Goal: Task Accomplishment & Management: Manage account settings

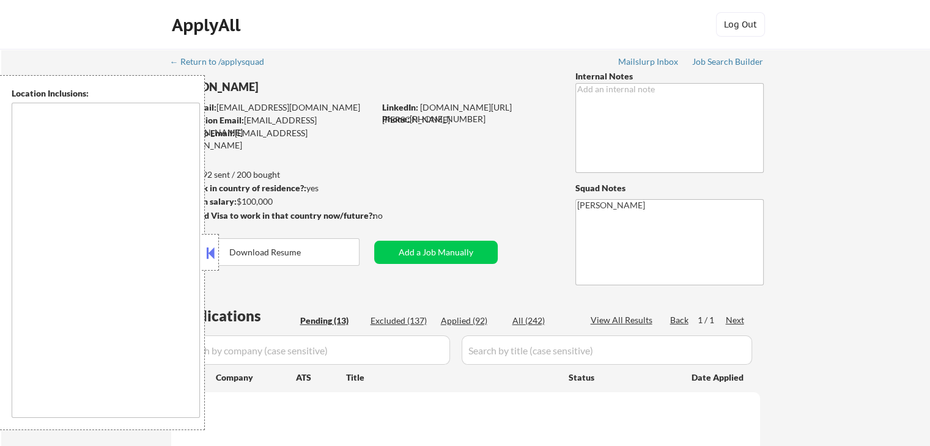
select select ""pending""
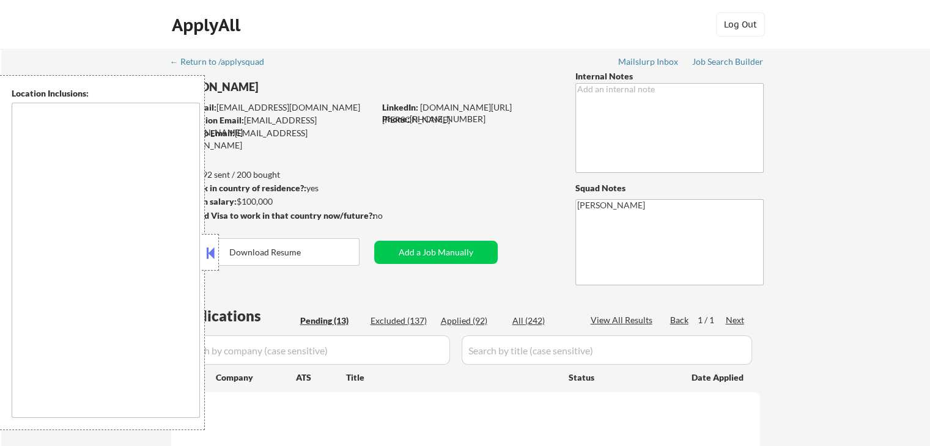
select select ""pending""
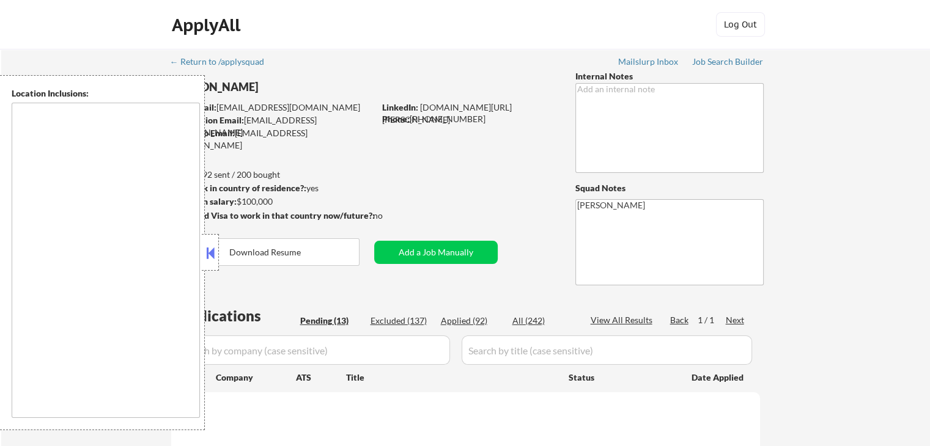
select select ""pending""
type textarea "remote"
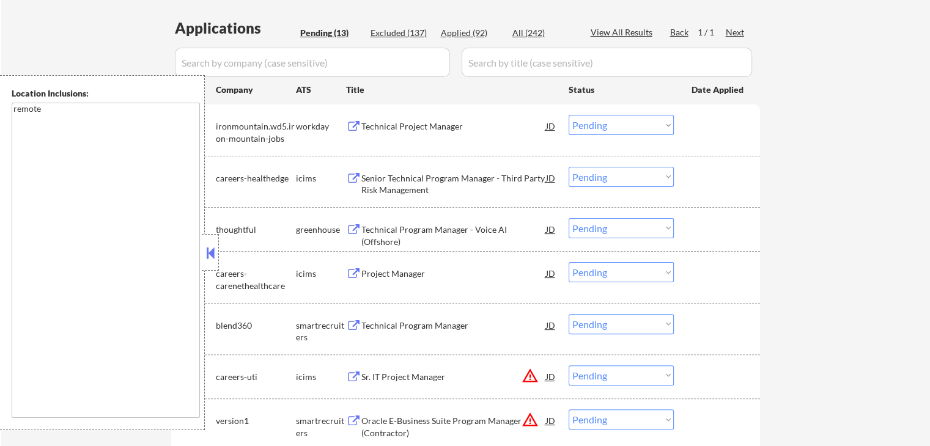
scroll to position [306, 0]
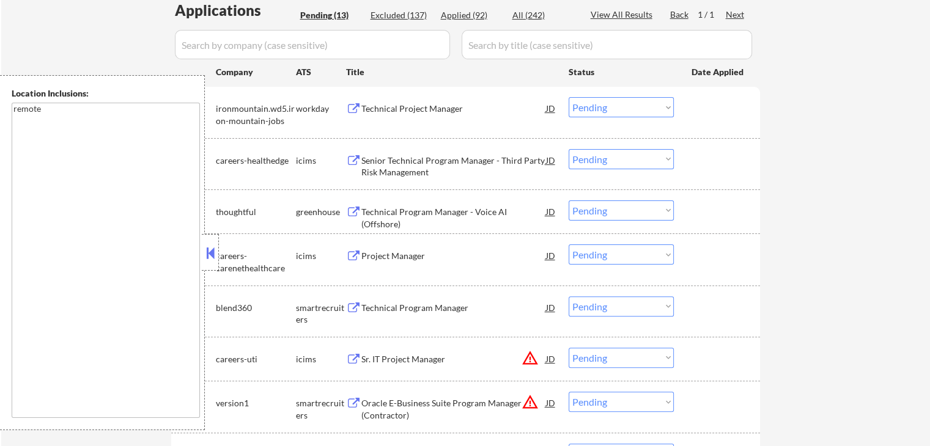
click at [358, 207] on button at bounding box center [353, 213] width 15 height 12
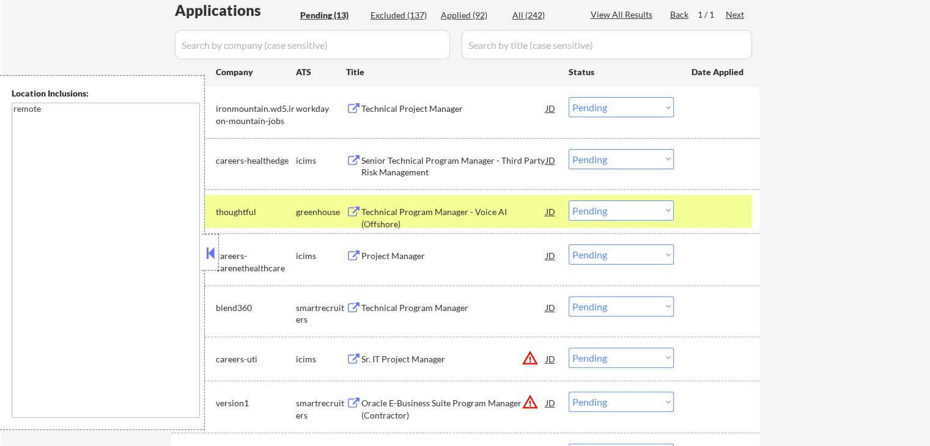
click at [370, 306] on div "Technical Program Manager" at bounding box center [453, 308] width 185 height 12
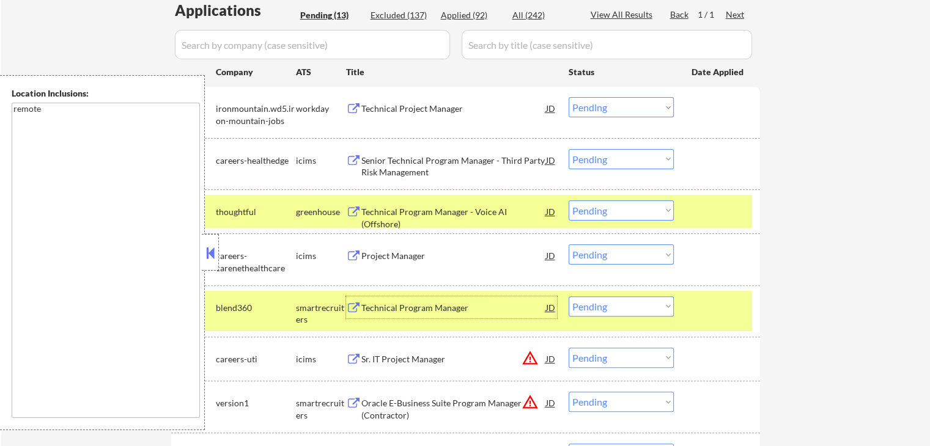
click at [628, 207] on select "Choose an option... Pending Applied Excluded (Questions) Excluded (Expired) Exc…" at bounding box center [621, 211] width 105 height 20
click at [569, 201] on select "Choose an option... Pending Applied Excluded (Questions) Excluded (Expired) Exc…" at bounding box center [621, 211] width 105 height 20
select select ""pending""
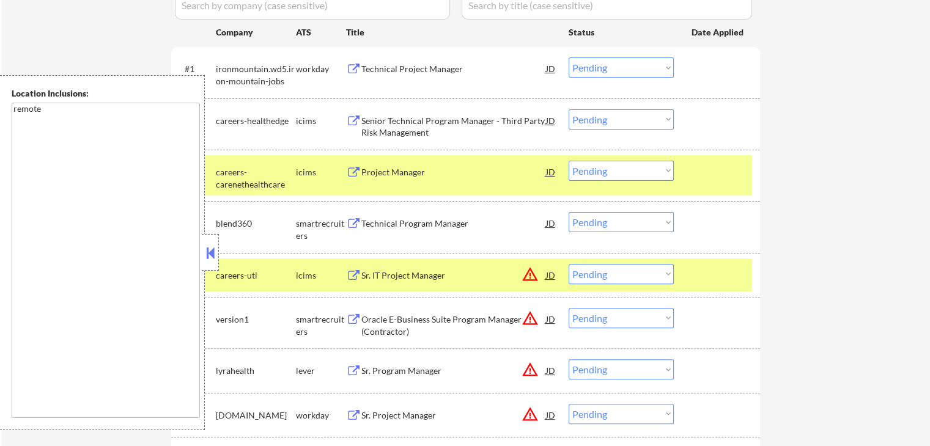
scroll to position [367, 0]
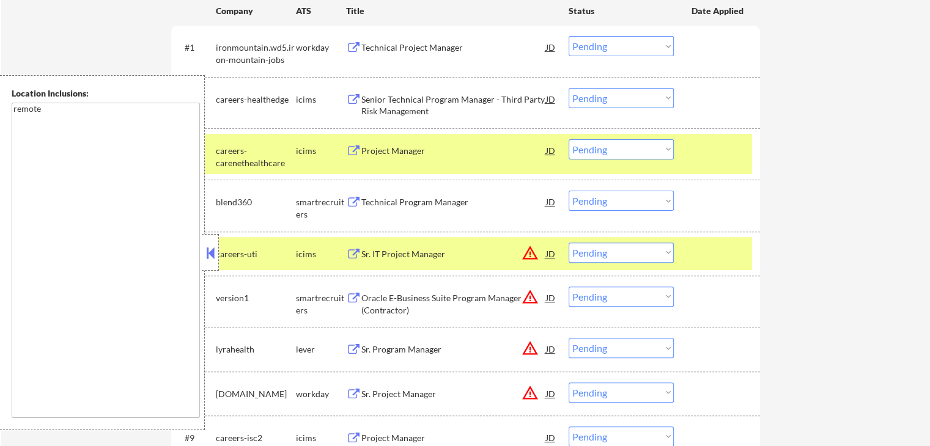
drag, startPoint x: 614, startPoint y: 200, endPoint x: 616, endPoint y: 209, distance: 9.5
click at [615, 203] on select "Choose an option... Pending Applied Excluded (Questions) Excluded (Expired) Exc…" at bounding box center [621, 201] width 105 height 20
click at [569, 191] on select "Choose an option... Pending Applied Excluded (Questions) Excluded (Expired) Exc…" at bounding box center [621, 201] width 105 height 20
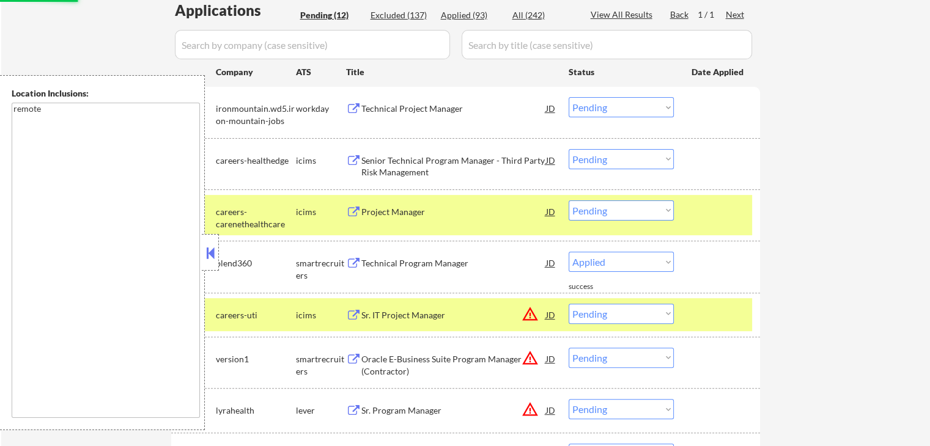
select select ""pending""
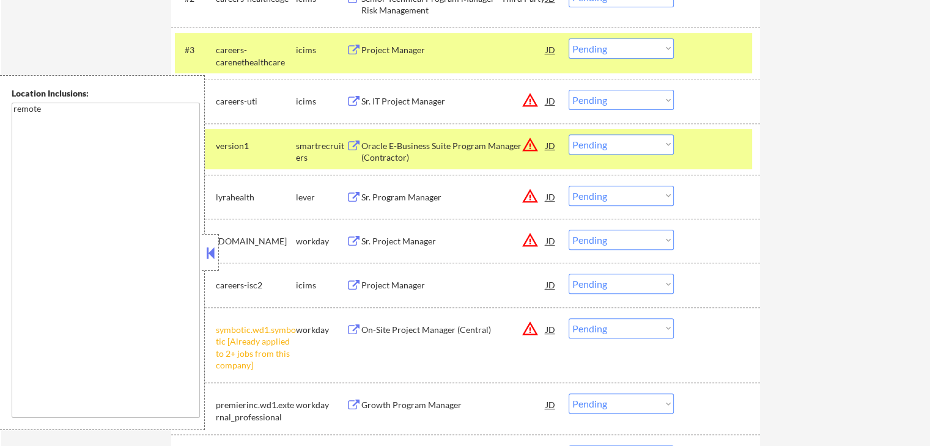
scroll to position [489, 0]
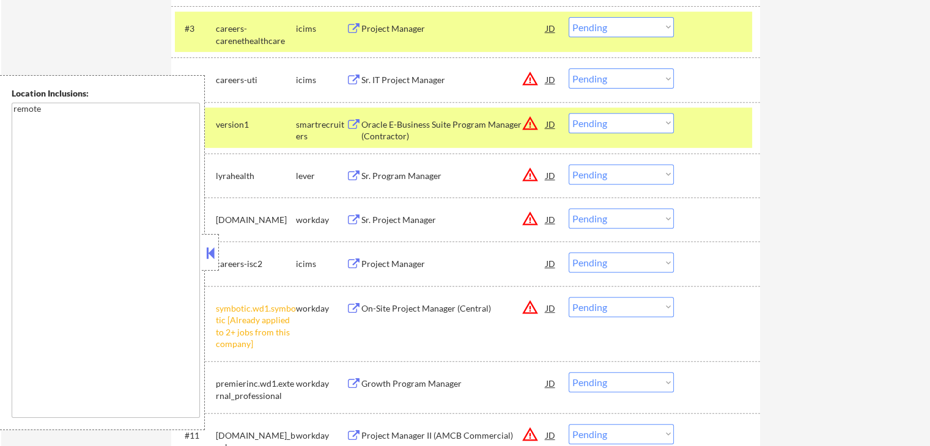
click at [391, 183] on div "Sr. Program Manager" at bounding box center [453, 175] width 185 height 22
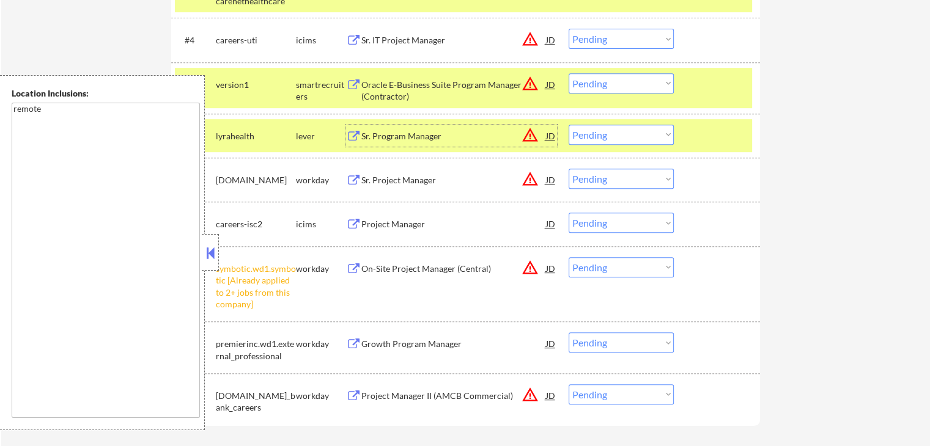
scroll to position [550, 0]
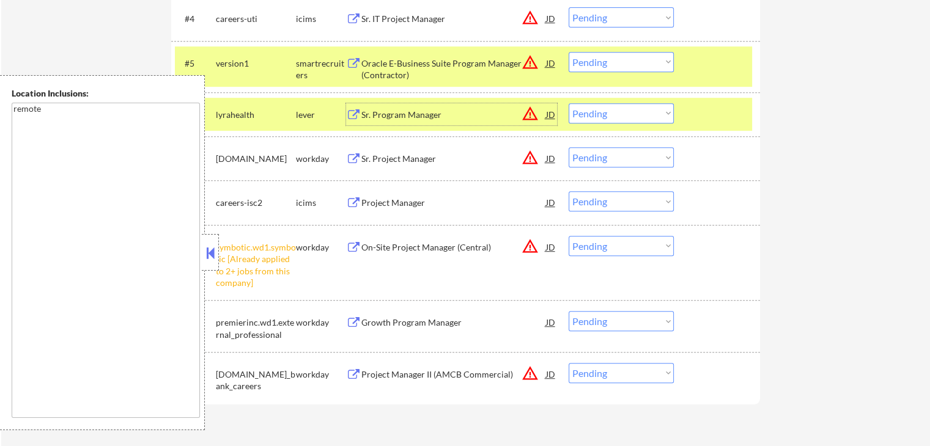
drag, startPoint x: 634, startPoint y: 249, endPoint x: 634, endPoint y: 257, distance: 7.9
click at [634, 257] on div "#9 symbotic.wd1.symbotic [Already applied to 2+ jobs from this company] workday…" at bounding box center [463, 263] width 577 height 64
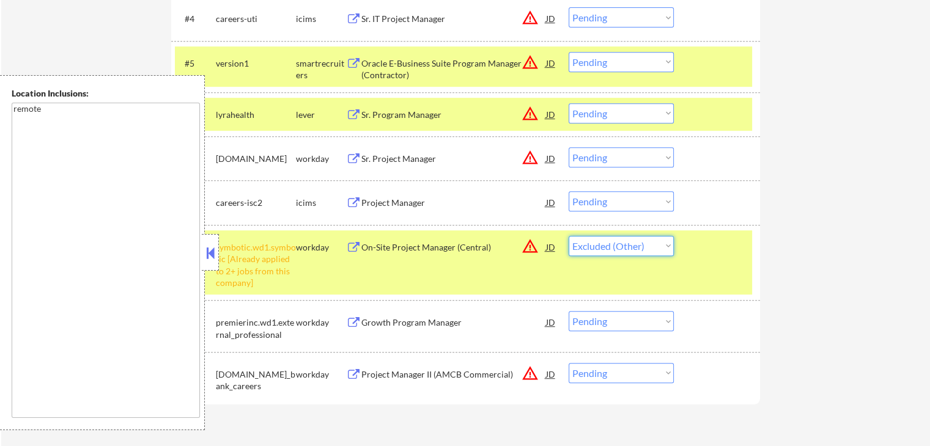
click at [569, 236] on select "Choose an option... Pending Applied Excluded (Questions) Excluded (Expired) Exc…" at bounding box center [621, 246] width 105 height 20
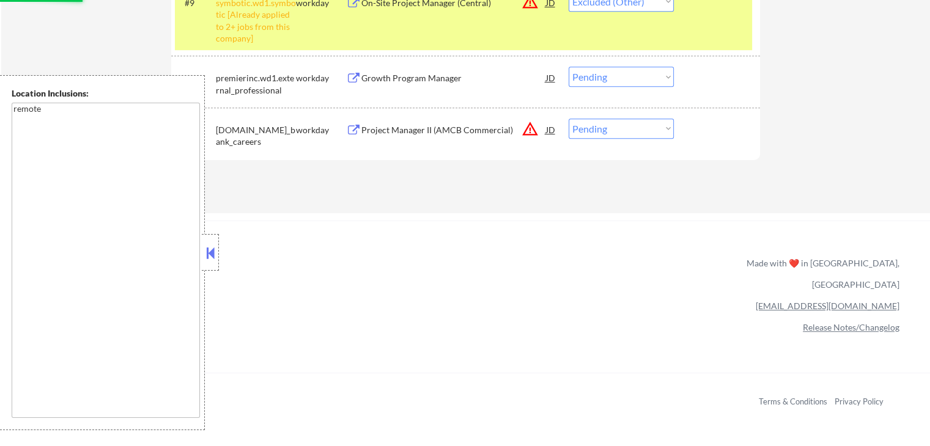
scroll to position [734, 0]
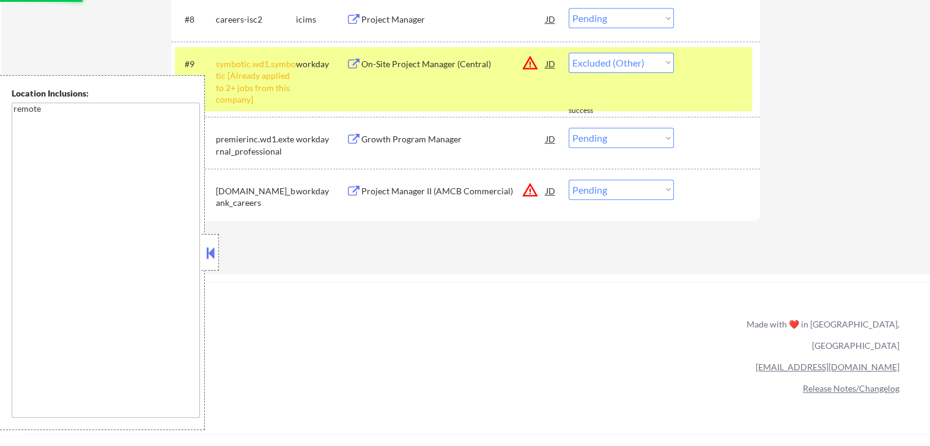
select select ""pending""
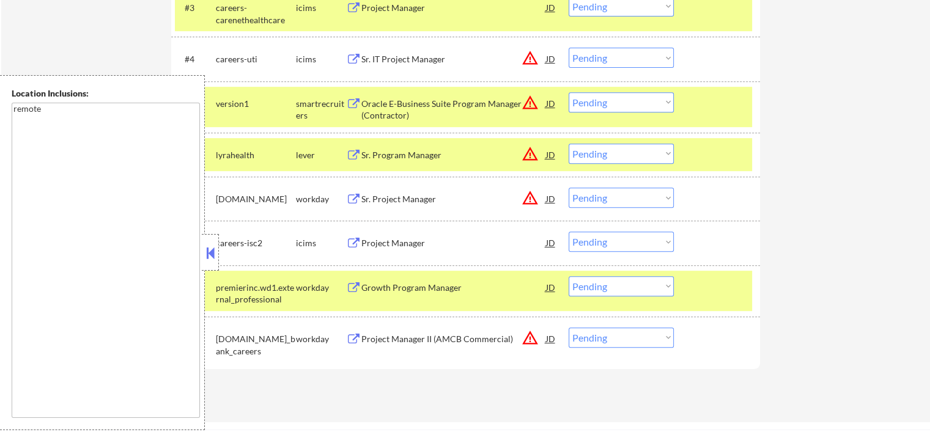
scroll to position [489, 0]
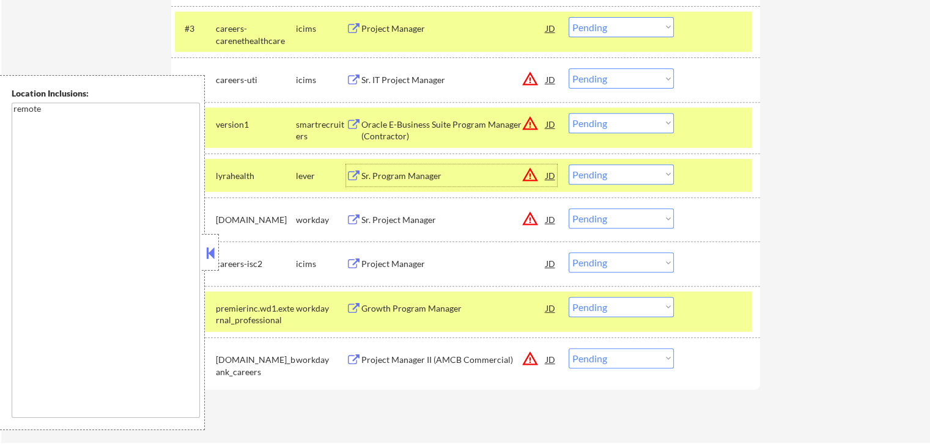
click at [405, 179] on div "Sr. Program Manager" at bounding box center [453, 176] width 185 height 12
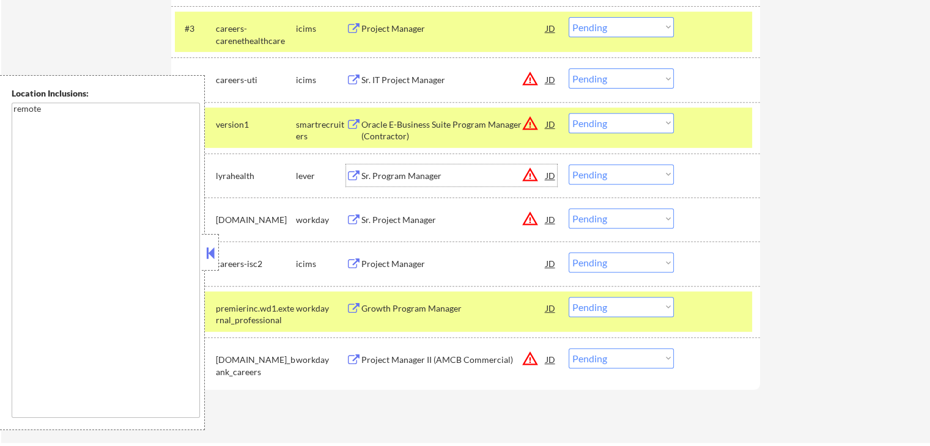
click at [610, 173] on select "Choose an option... Pending Applied Excluded (Questions) Excluded (Expired) Exc…" at bounding box center [621, 174] width 105 height 20
click at [569, 164] on select "Choose an option... Pending Applied Excluded (Questions) Excluded (Expired) Exc…" at bounding box center [621, 174] width 105 height 20
select select ""pending""
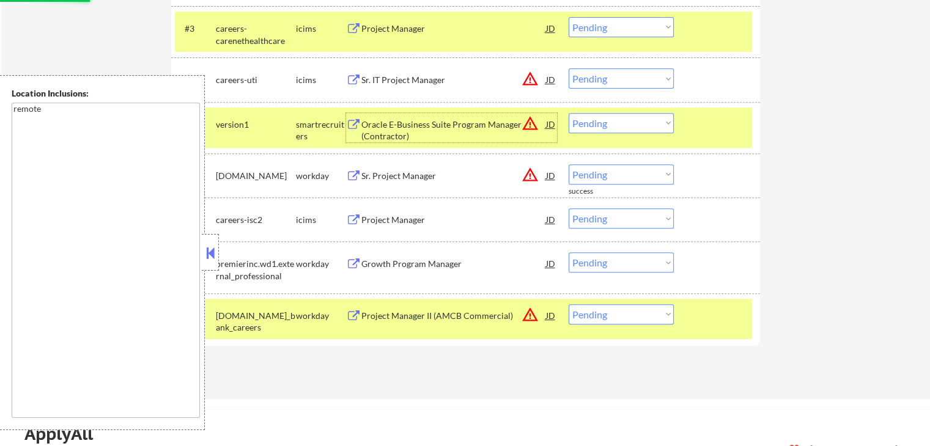
click at [431, 121] on div "Oracle E-Business Suite Program Manager (Contractor)" at bounding box center [453, 131] width 185 height 24
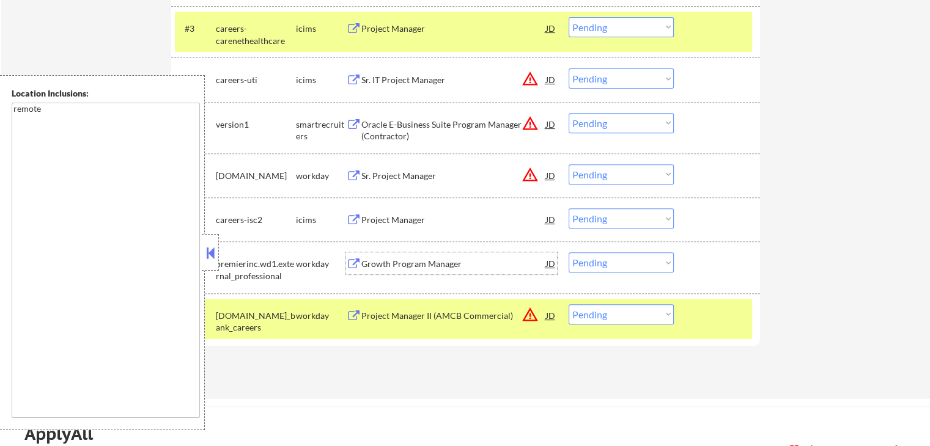
click at [392, 262] on div "Growth Program Manager" at bounding box center [453, 264] width 185 height 12
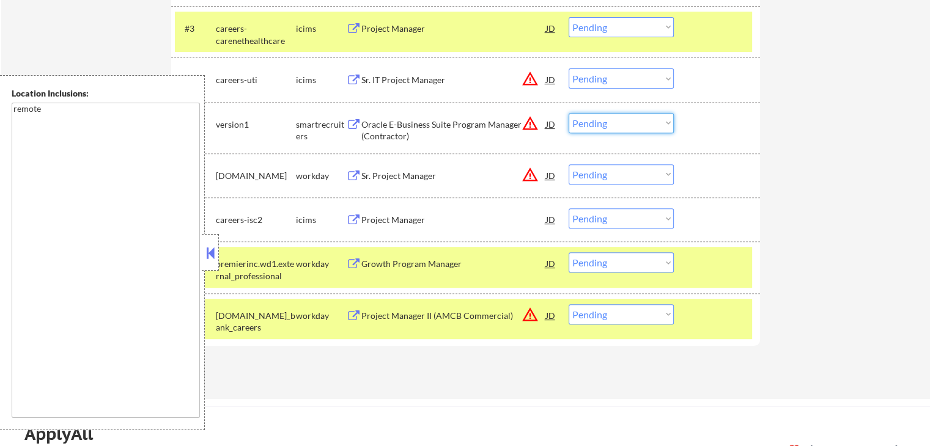
click at [630, 127] on select "Choose an option... Pending Applied Excluded (Questions) Excluded (Expired) Exc…" at bounding box center [621, 123] width 105 height 20
click at [569, 113] on select "Choose an option... Pending Applied Excluded (Questions) Excluded (Expired) Exc…" at bounding box center [621, 123] width 105 height 20
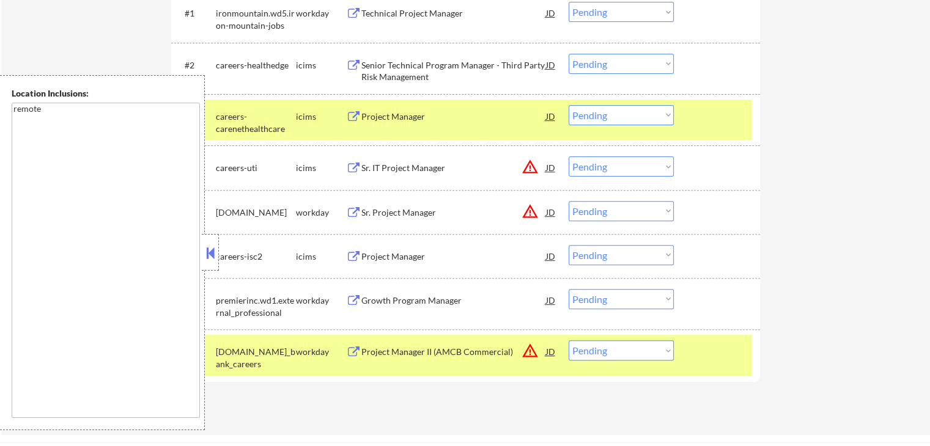
scroll to position [428, 0]
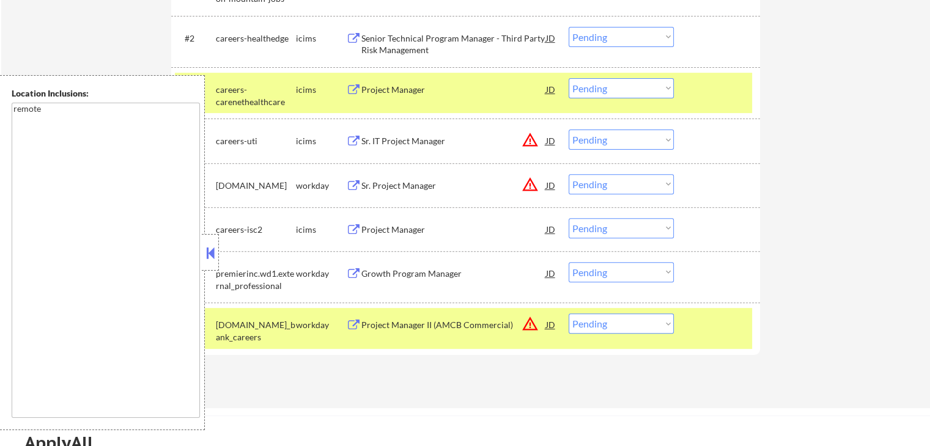
click at [621, 187] on select "Choose an option... Pending Applied Excluded (Questions) Excluded (Expired) Exc…" at bounding box center [621, 184] width 105 height 20
select select ""excluded__location_""
click at [569, 174] on select "Choose an option... Pending Applied Excluded (Questions) Excluded (Expired) Exc…" at bounding box center [621, 184] width 105 height 20
click at [619, 142] on select "Choose an option... Pending Applied Excluded (Questions) Excluded (Expired) Exc…" at bounding box center [621, 140] width 105 height 20
select select ""excluded__location_""
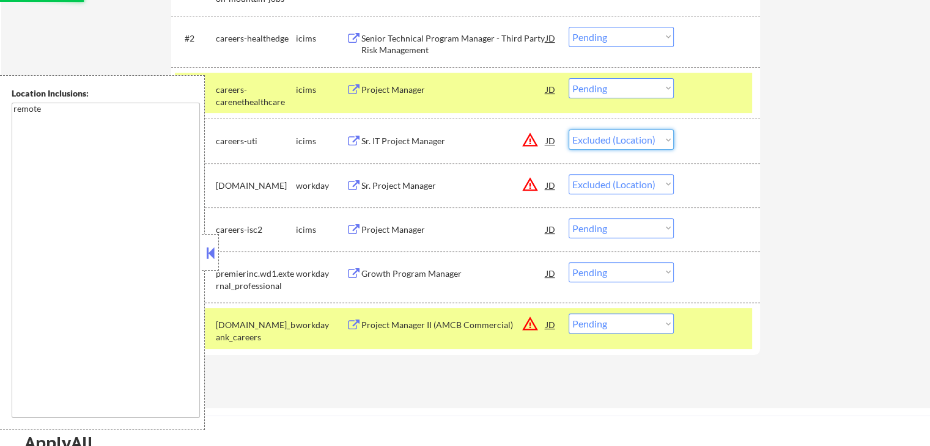
click at [569, 130] on select "Choose an option... Pending Applied Excluded (Questions) Excluded (Expired) Exc…" at bounding box center [621, 140] width 105 height 20
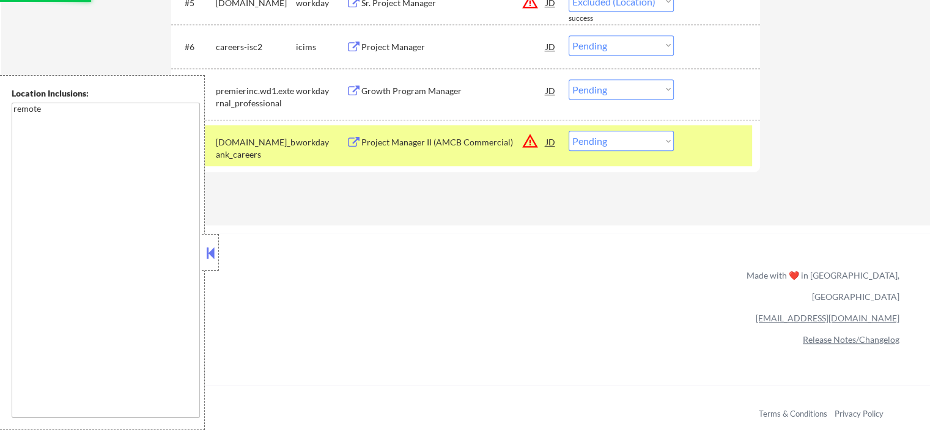
scroll to position [611, 0]
select select ""pending""
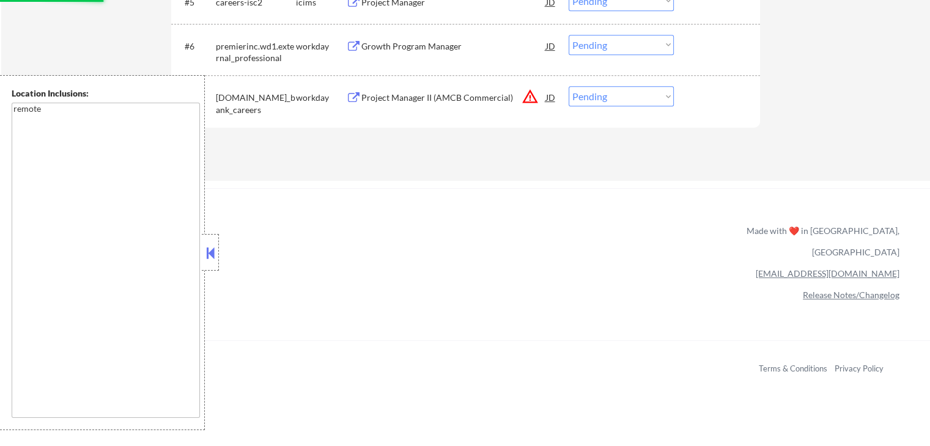
select select ""pending""
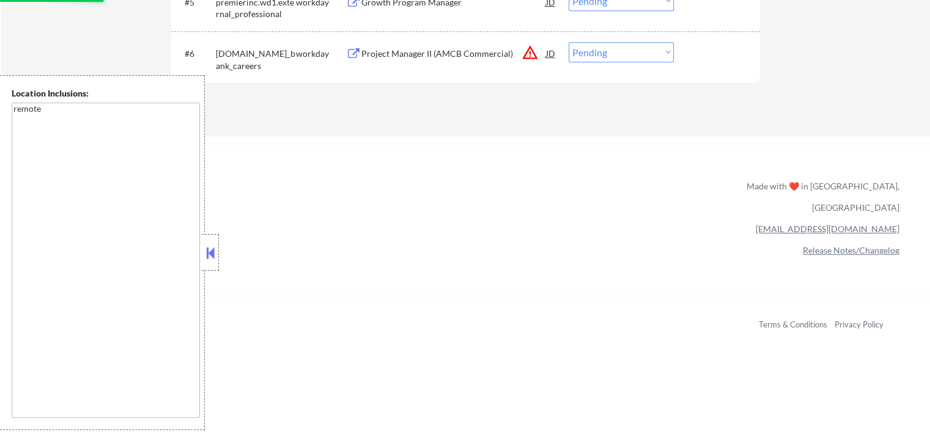
click at [611, 55] on select "Choose an option... Pending Applied Excluded (Questions) Excluded (Expired) Exc…" at bounding box center [621, 52] width 105 height 20
select select ""excluded__location_""
click at [569, 42] on select "Choose an option... Pending Applied Excluded (Questions) Excluded (Expired) Exc…" at bounding box center [621, 52] width 105 height 20
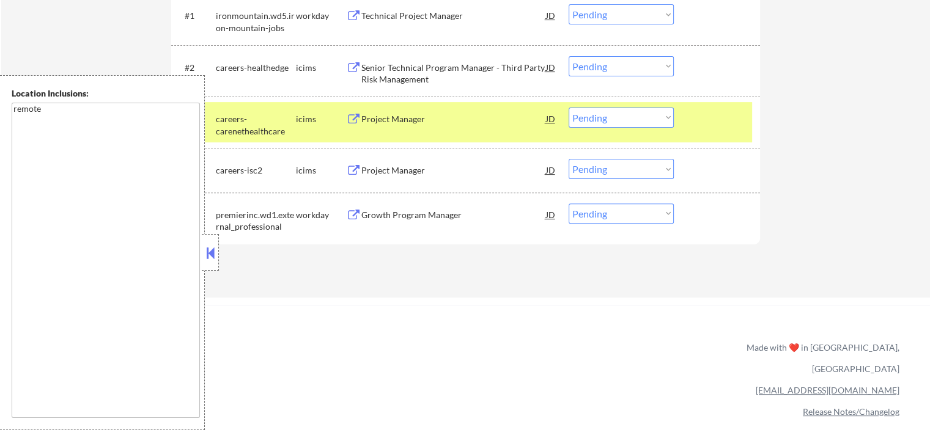
scroll to position [306, 0]
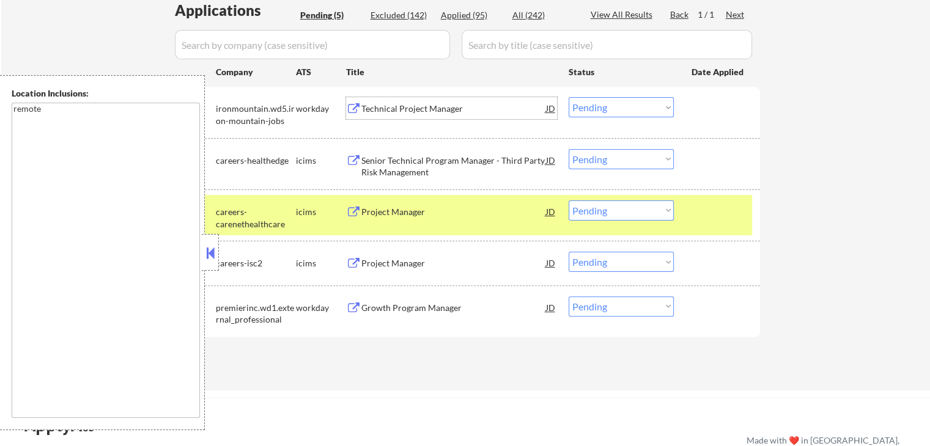
click at [390, 107] on div "Technical Project Manager" at bounding box center [453, 109] width 185 height 12
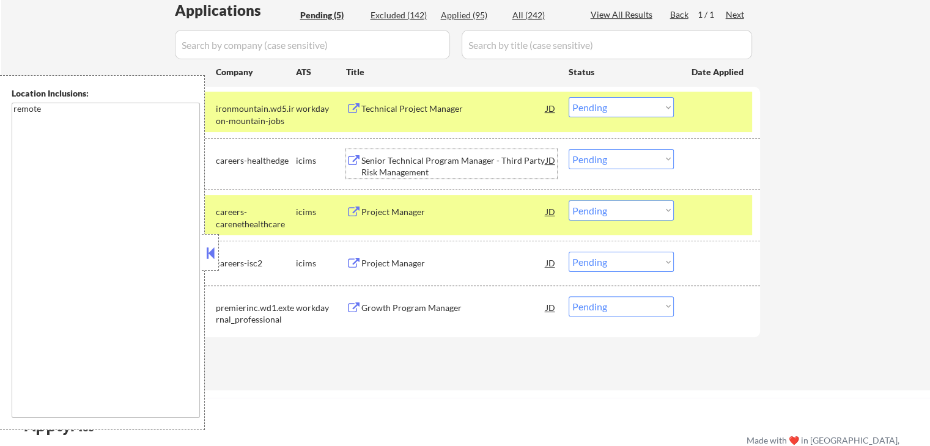
click at [408, 172] on div "Senior Technical Program Manager - Third Party Risk Management" at bounding box center [453, 167] width 185 height 24
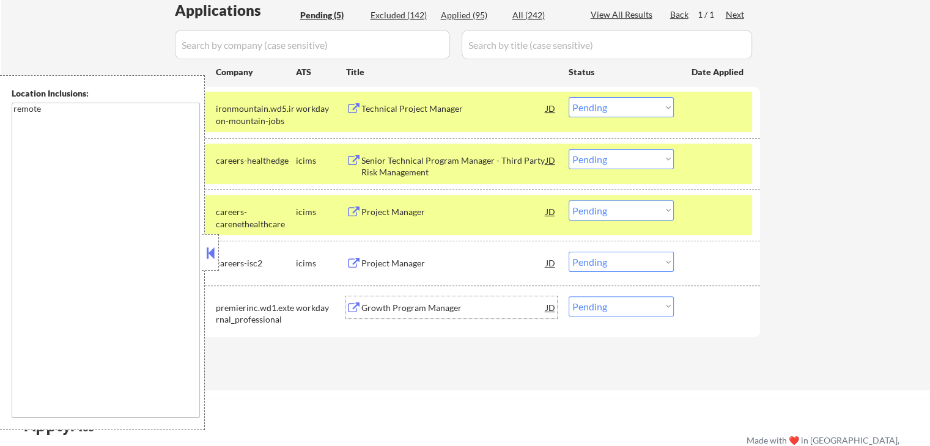
click at [379, 308] on div "Growth Program Manager" at bounding box center [453, 308] width 185 height 12
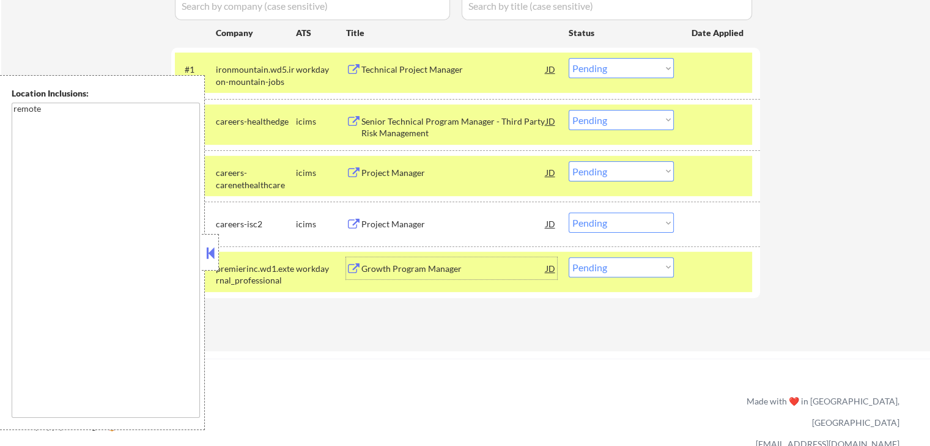
scroll to position [367, 0]
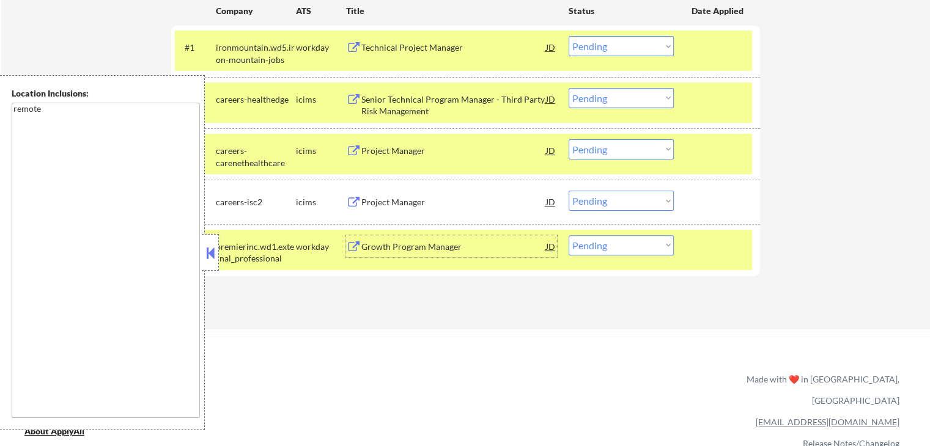
click at [616, 244] on select "Choose an option... Pending Applied Excluded (Questions) Excluded (Expired) Exc…" at bounding box center [621, 245] width 105 height 20
select select ""excluded__expired_""
click at [569, 235] on select "Choose an option... Pending Applied Excluded (Questions) Excluded (Expired) Exc…" at bounding box center [621, 245] width 105 height 20
click at [621, 90] on select "Choose an option... Pending Applied Excluded (Questions) Excluded (Expired) Exc…" at bounding box center [621, 98] width 105 height 20
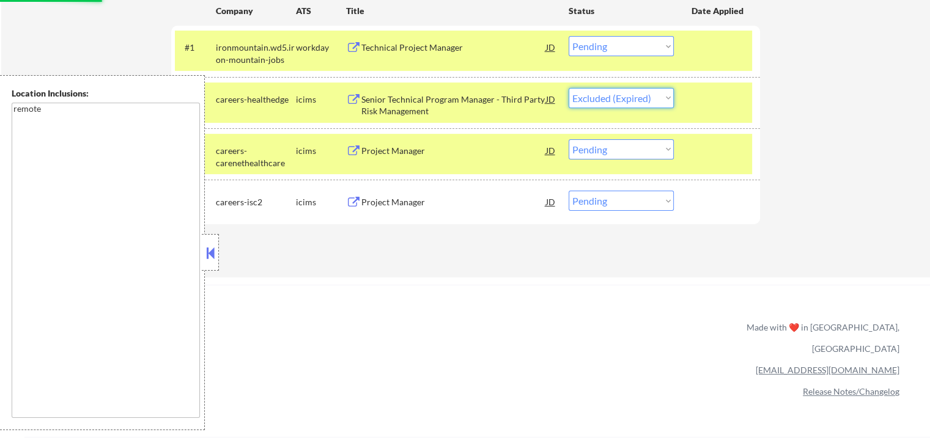
click at [569, 88] on select "Choose an option... Pending Applied Excluded (Questions) Excluded (Expired) Exc…" at bounding box center [621, 98] width 105 height 20
select select ""pending""
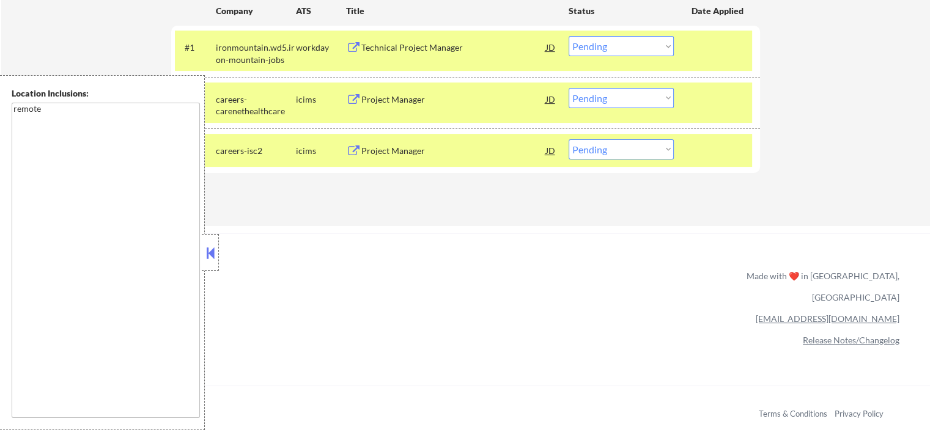
scroll to position [306, 0]
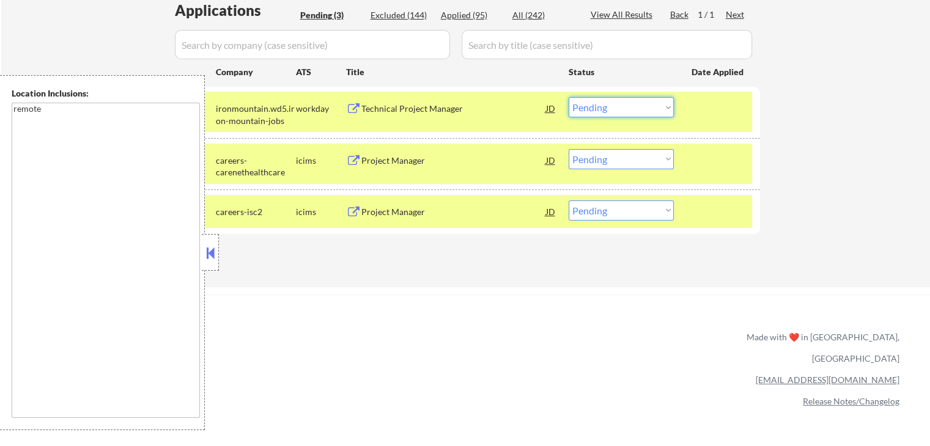
click at [615, 106] on select "Choose an option... Pending Applied Excluded (Questions) Excluded (Expired) Exc…" at bounding box center [621, 107] width 105 height 20
click at [569, 97] on select "Choose an option... Pending Applied Excluded (Questions) Excluded (Expired) Exc…" at bounding box center [621, 107] width 105 height 20
select select ""pending""
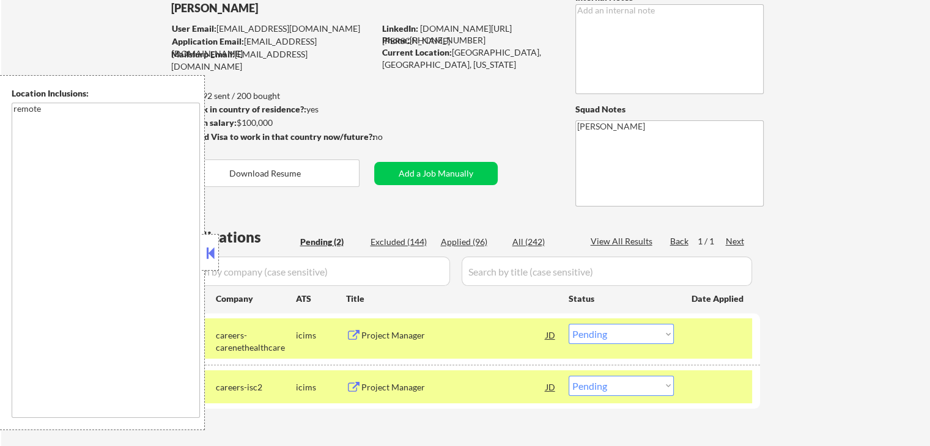
scroll to position [61, 0]
